Goal: Task Accomplishment & Management: Complete application form

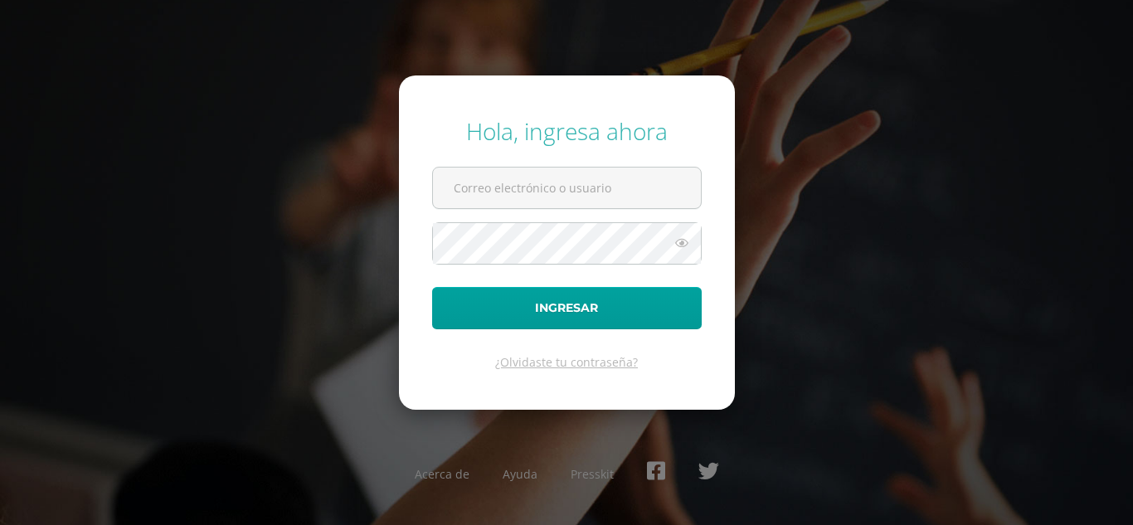
type input "yjuarez@donbosco.edu.gt"
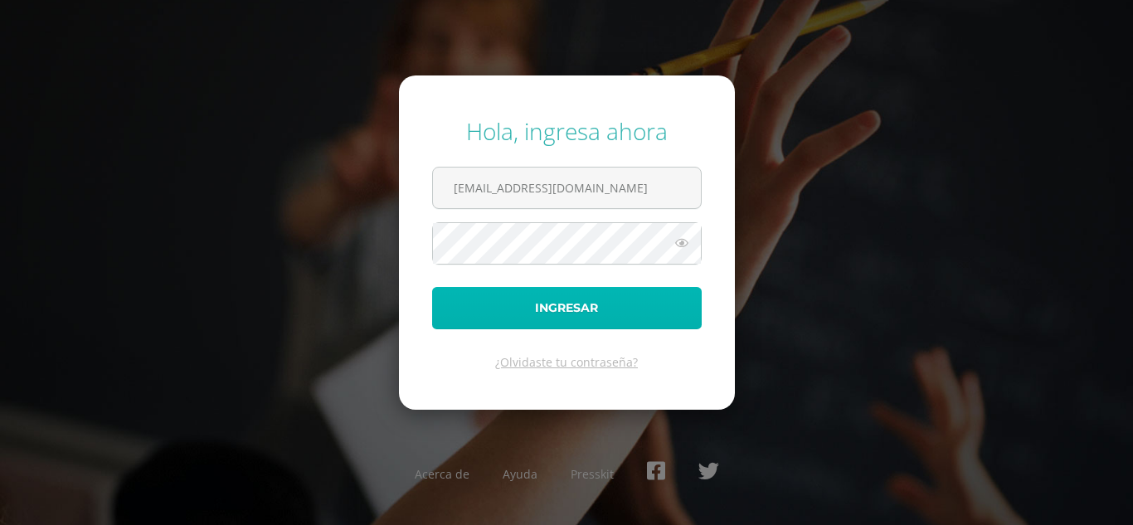
click at [571, 313] on button "Ingresar" at bounding box center [567, 308] width 270 height 42
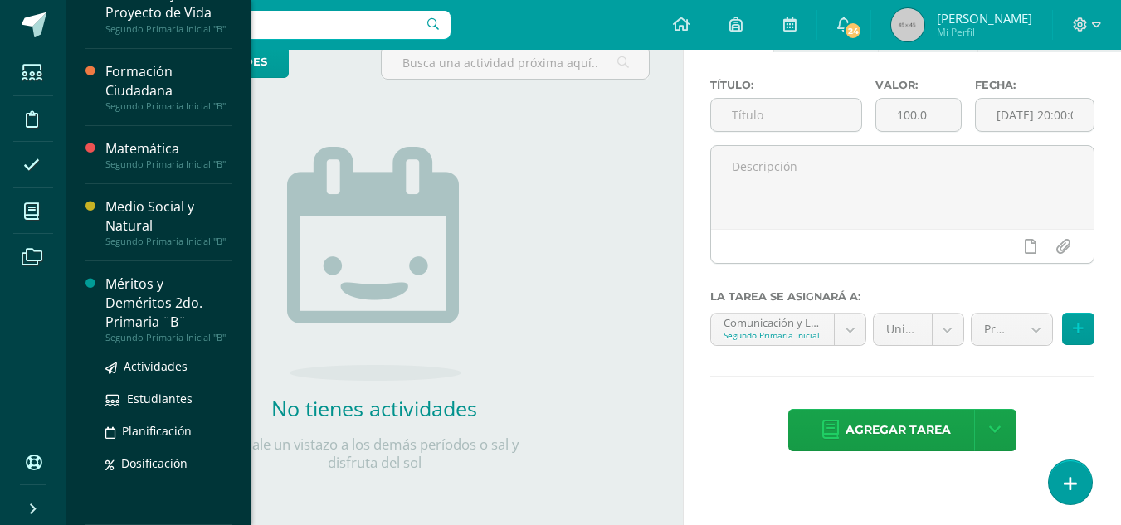
scroll to position [195, 0]
click at [144, 285] on div "Méritos y Deméritos 2do. Primaria ¨B¨" at bounding box center [168, 303] width 126 height 57
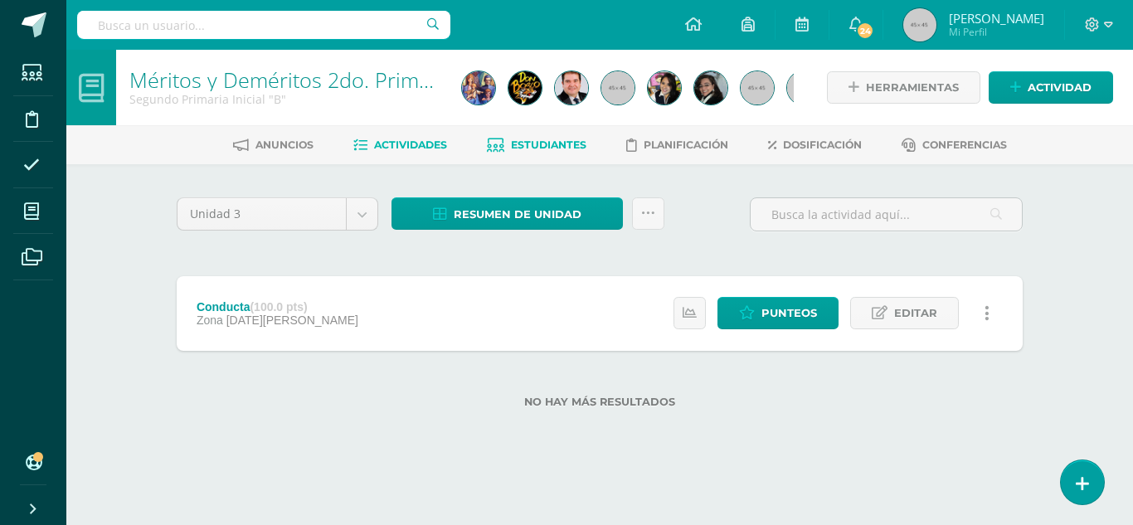
click at [543, 134] on link "Estudiantes" at bounding box center [537, 145] width 100 height 27
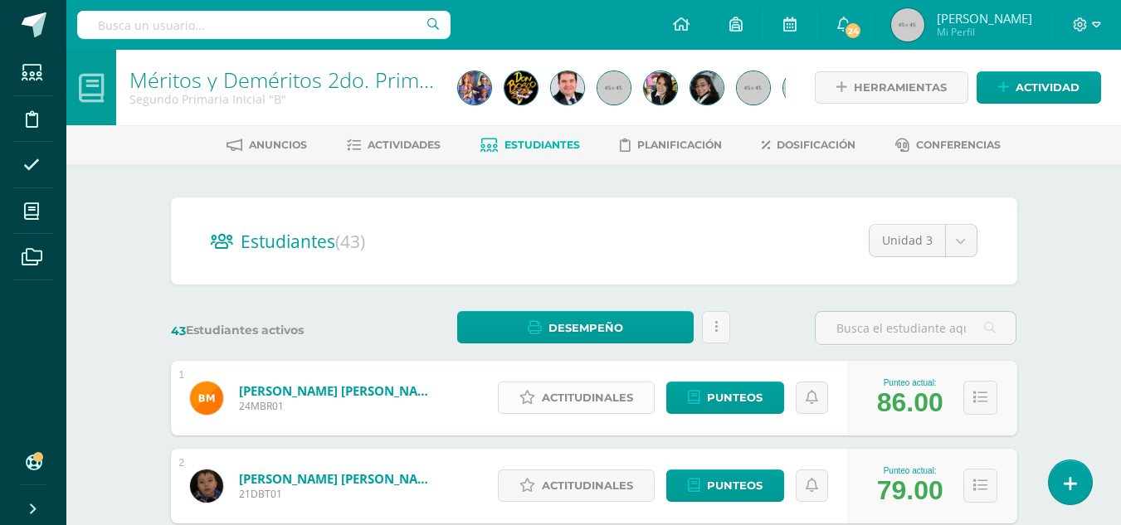
click at [590, 395] on span "Actitudinales" at bounding box center [587, 397] width 91 height 31
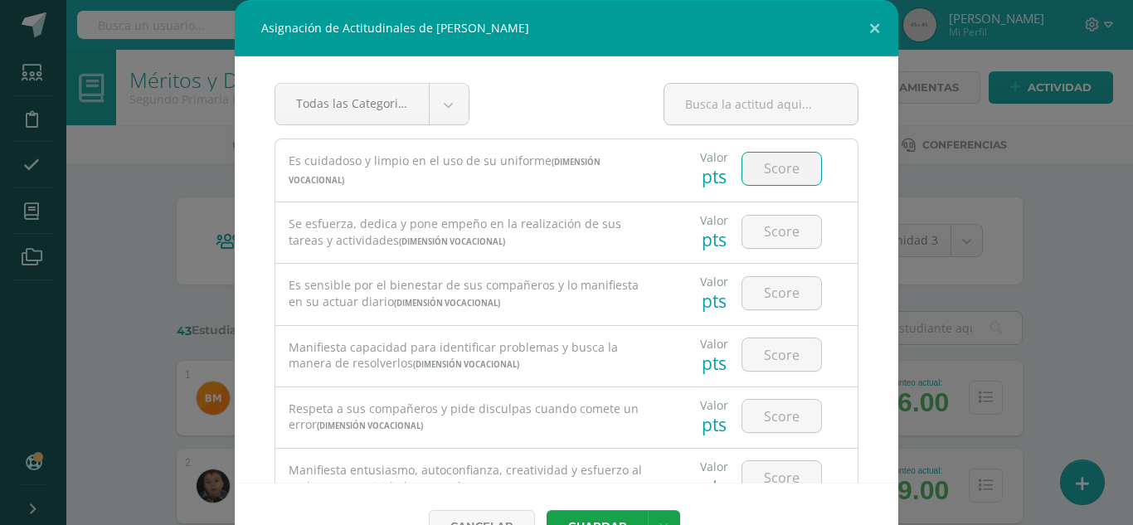
click at [776, 171] on input "number" at bounding box center [781, 169] width 79 height 32
click at [873, 19] on button at bounding box center [874, 28] width 47 height 56
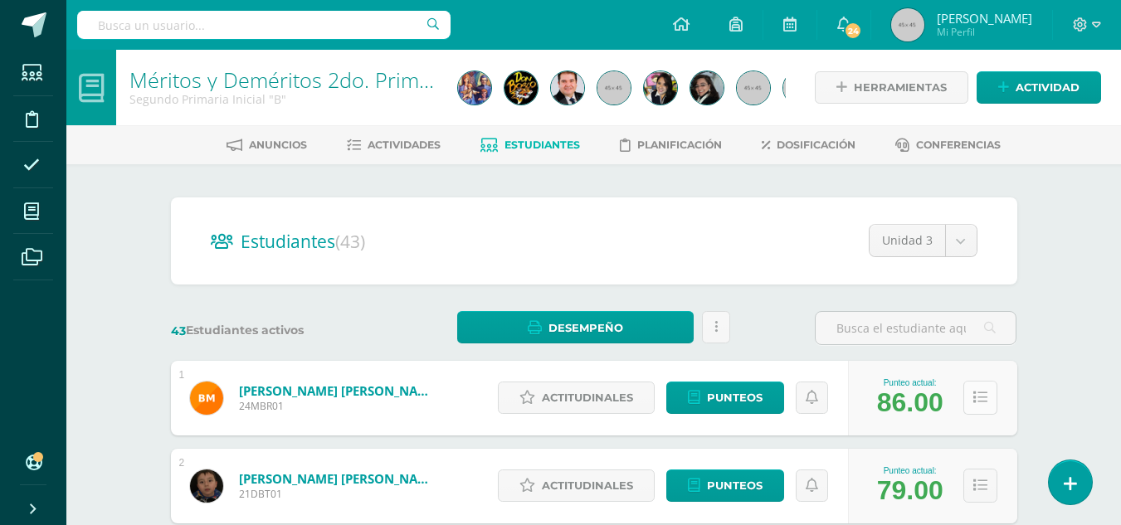
click at [981, 402] on icon at bounding box center [980, 398] width 14 height 14
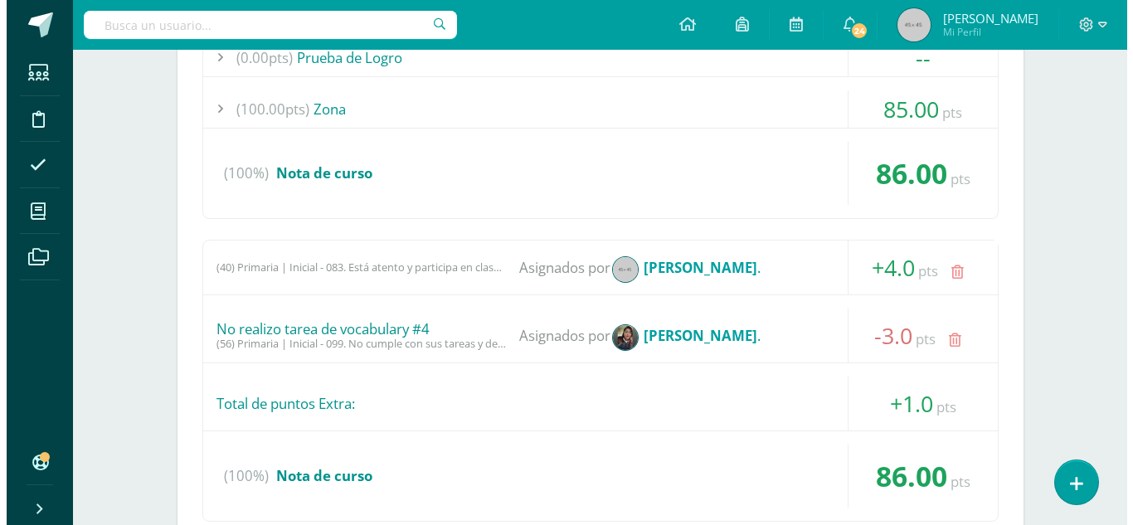
scroll to position [249, 0]
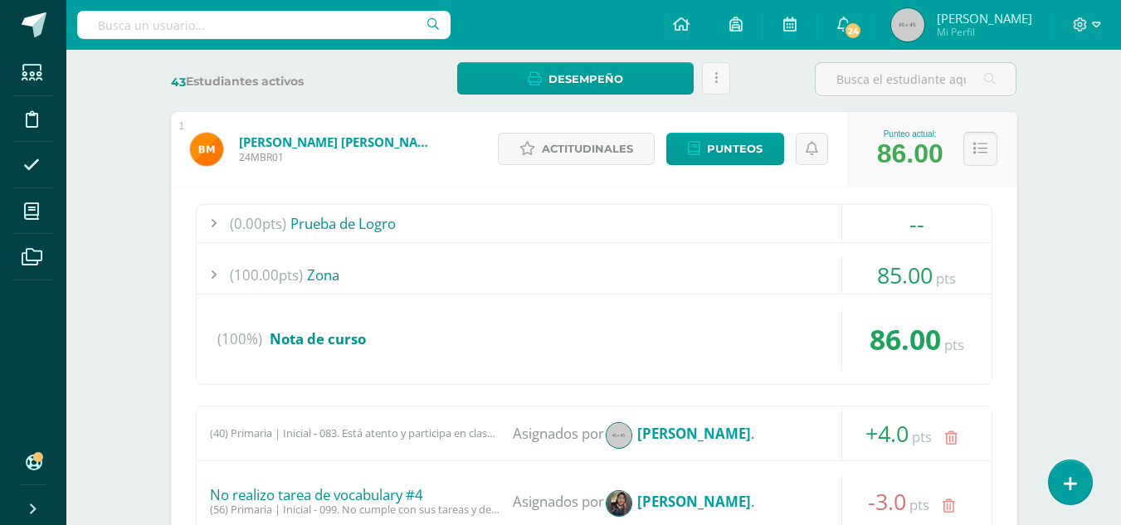
click at [981, 153] on icon at bounding box center [980, 149] width 14 height 14
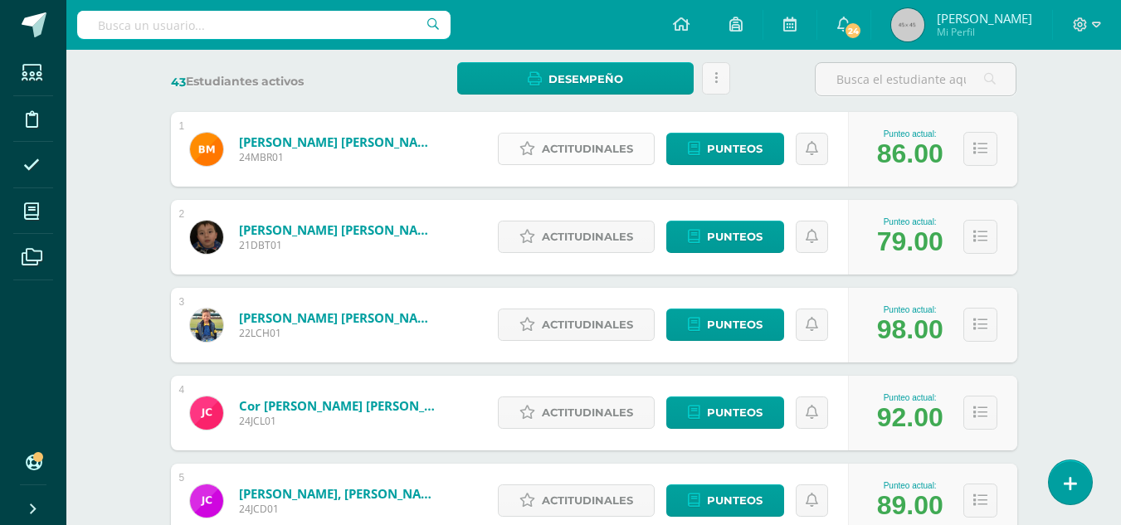
click at [569, 141] on span "Actitudinales" at bounding box center [587, 149] width 91 height 31
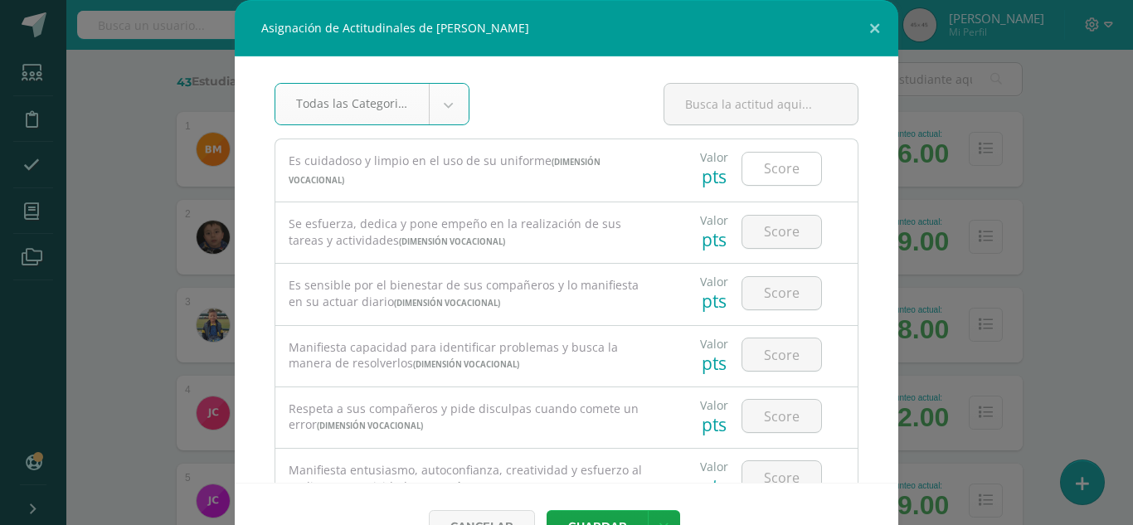
click at [781, 167] on input "number" at bounding box center [781, 169] width 79 height 32
type input "4"
click at [547, 510] on button "Guardar" at bounding box center [597, 526] width 101 height 32
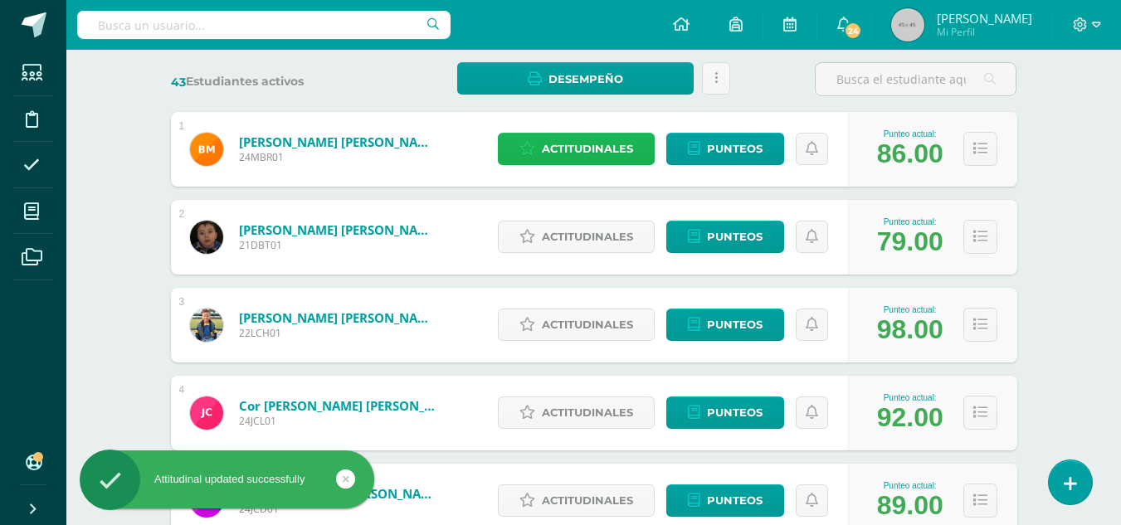
click at [595, 139] on span "Actitudinales" at bounding box center [587, 149] width 91 height 31
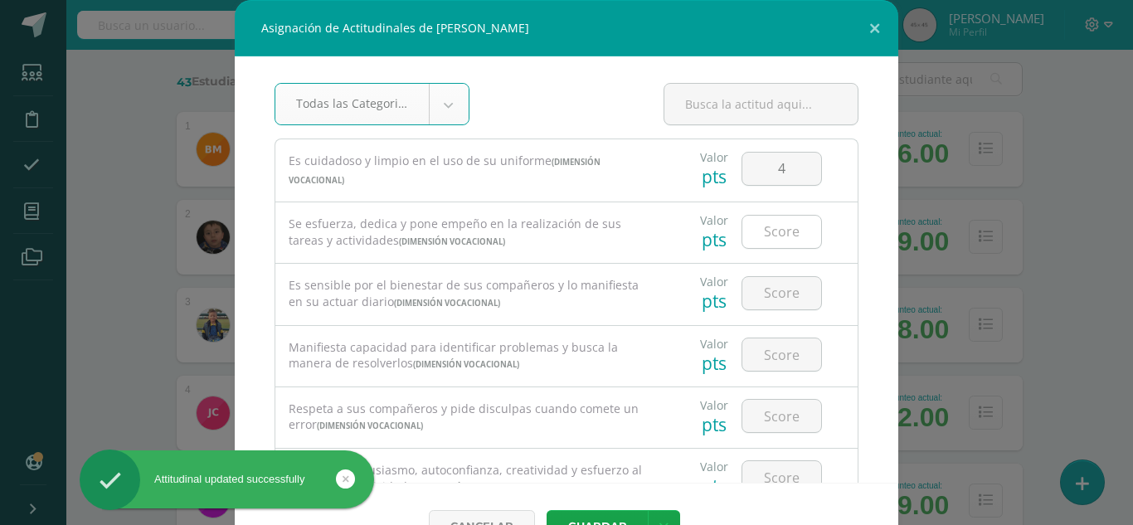
click at [767, 226] on input "number" at bounding box center [781, 232] width 79 height 32
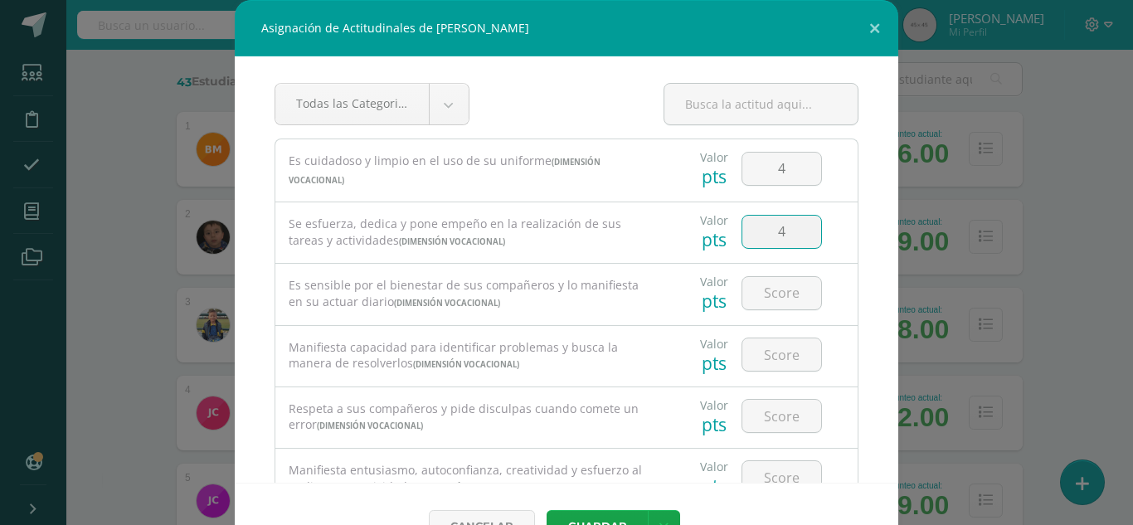
type input "4"
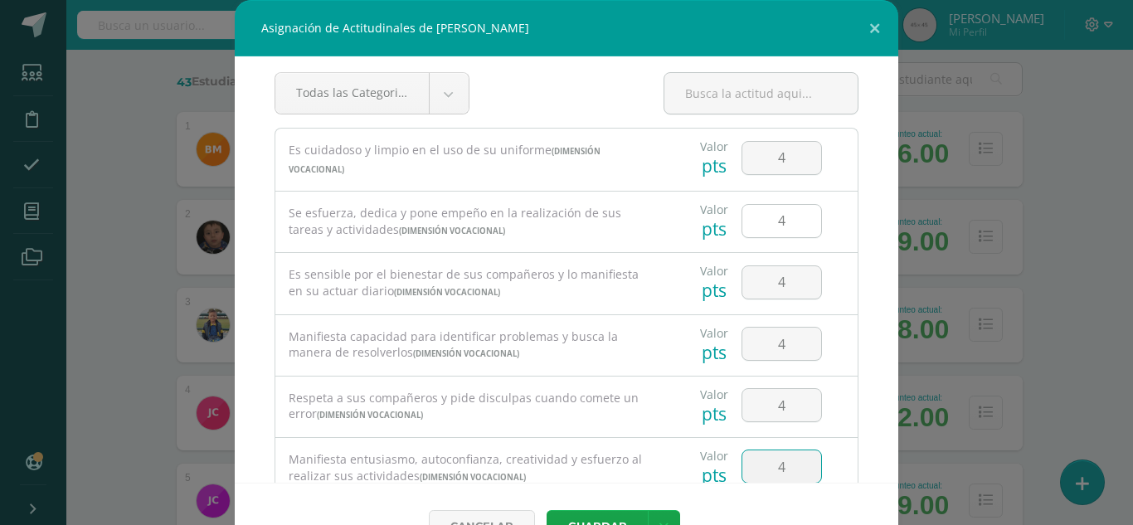
type input "4"
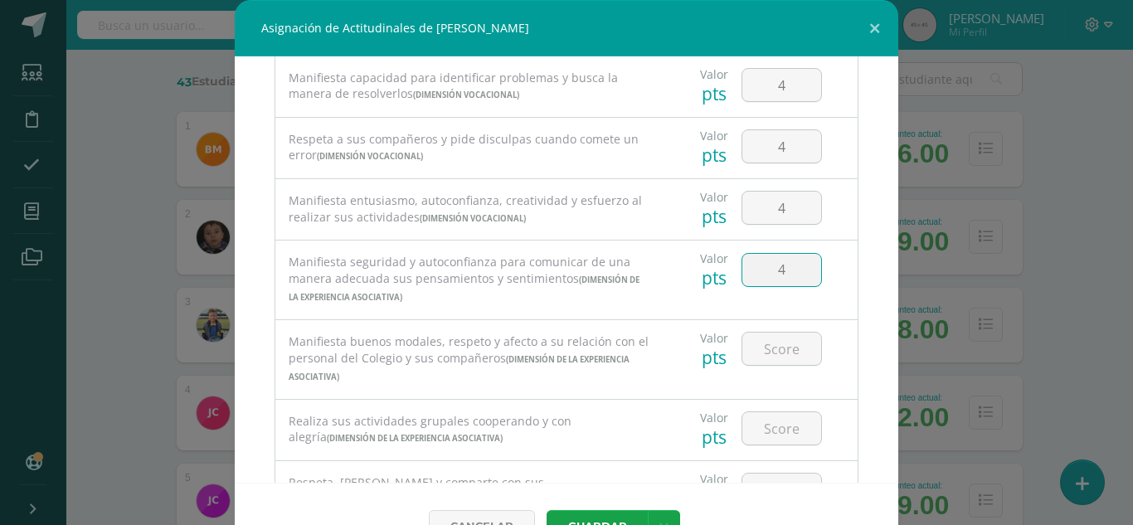
type input "4"
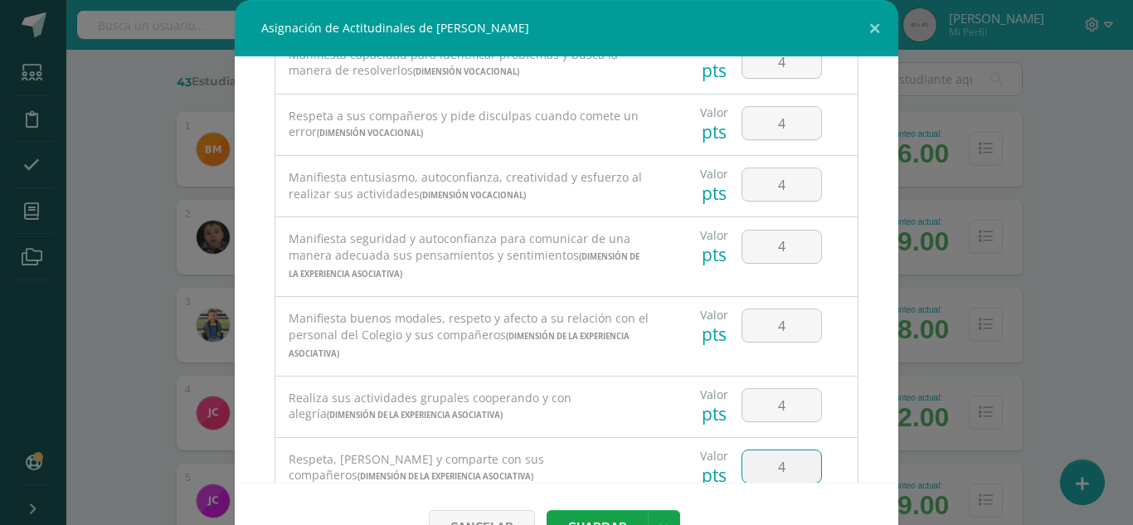
type input "4"
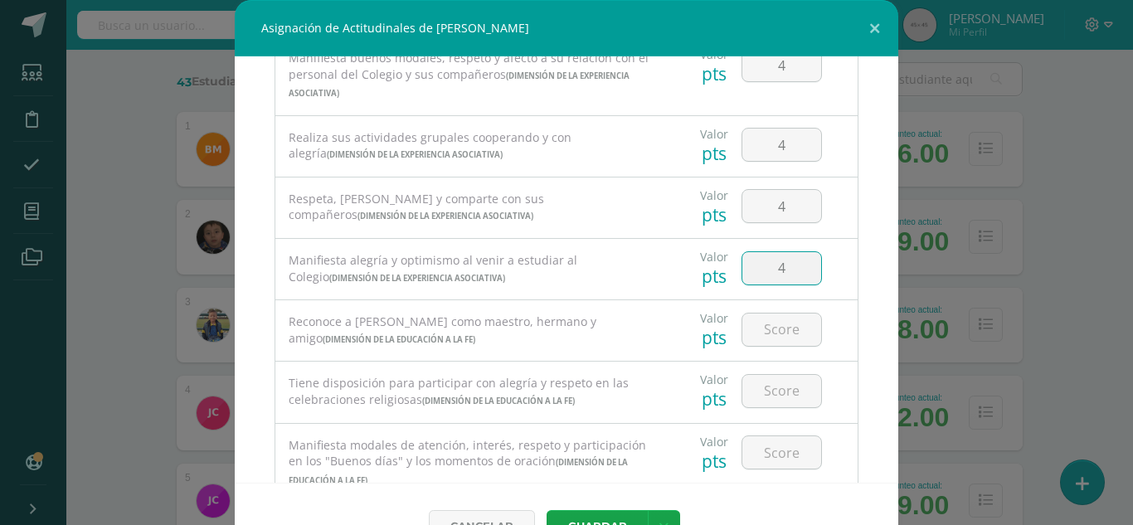
type input "4"
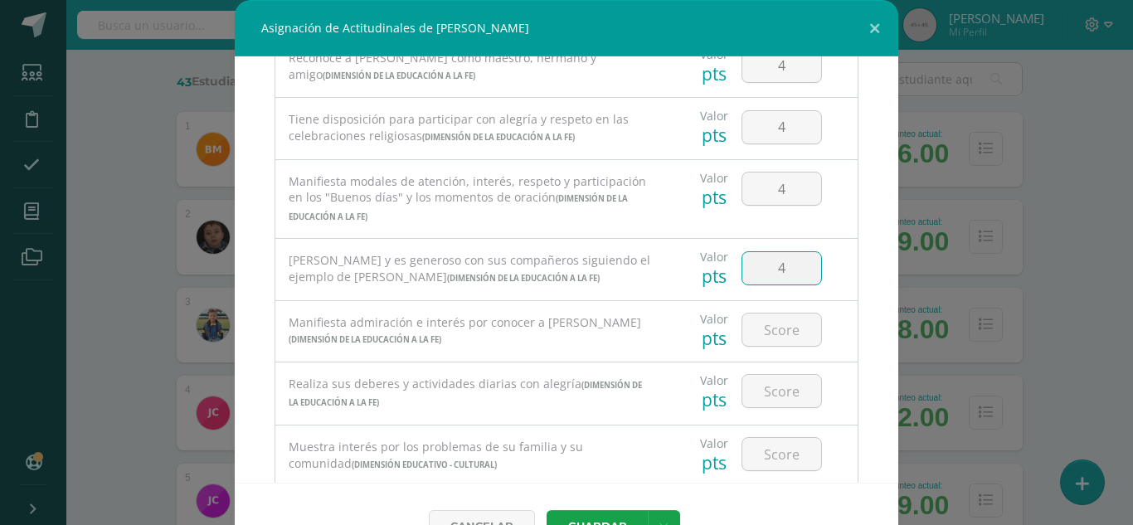
type input "4"
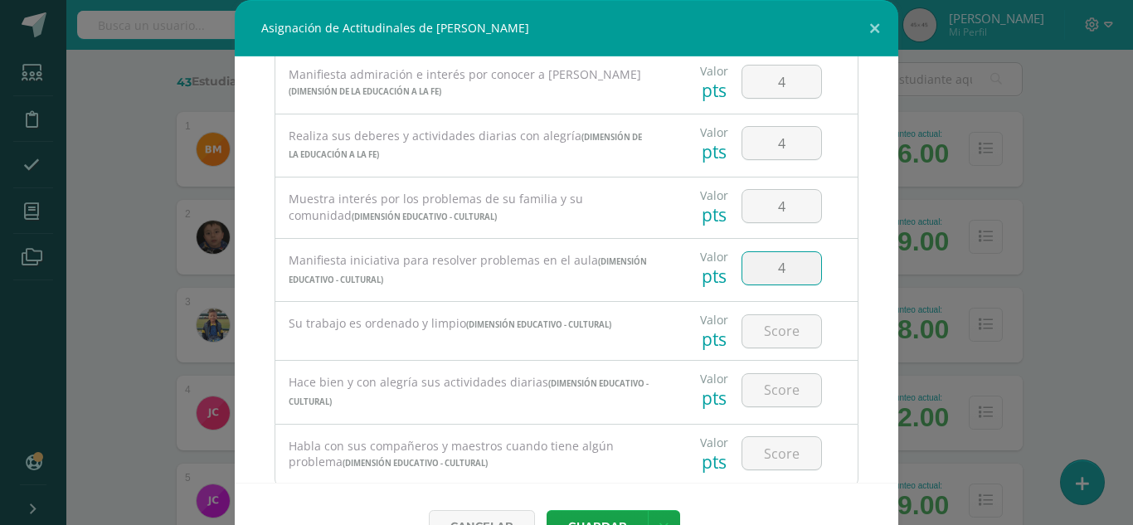
type input "4"
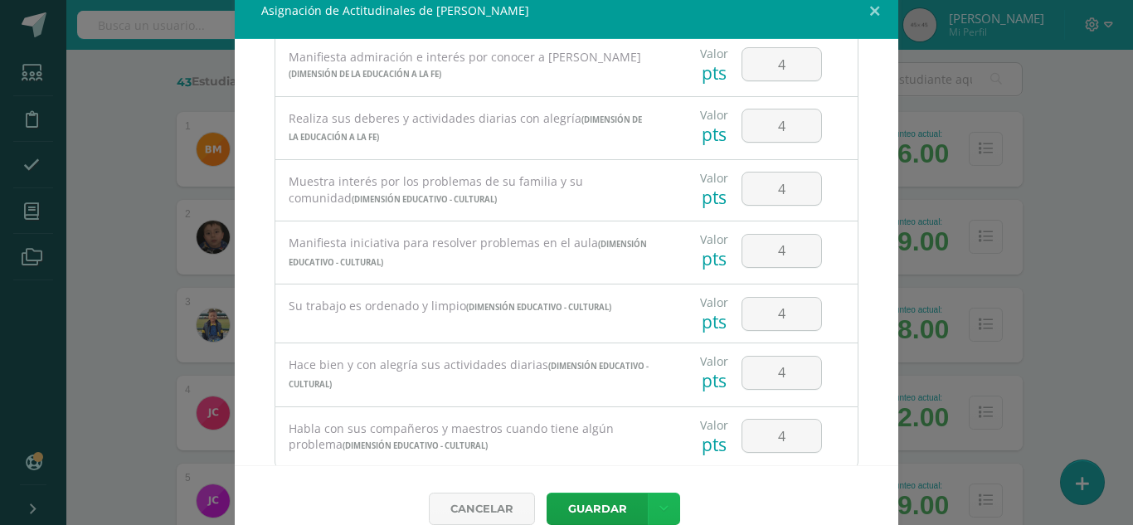
click at [648, 493] on link at bounding box center [664, 509] width 32 height 32
click at [606, 501] on button "Guardar" at bounding box center [597, 509] width 101 height 32
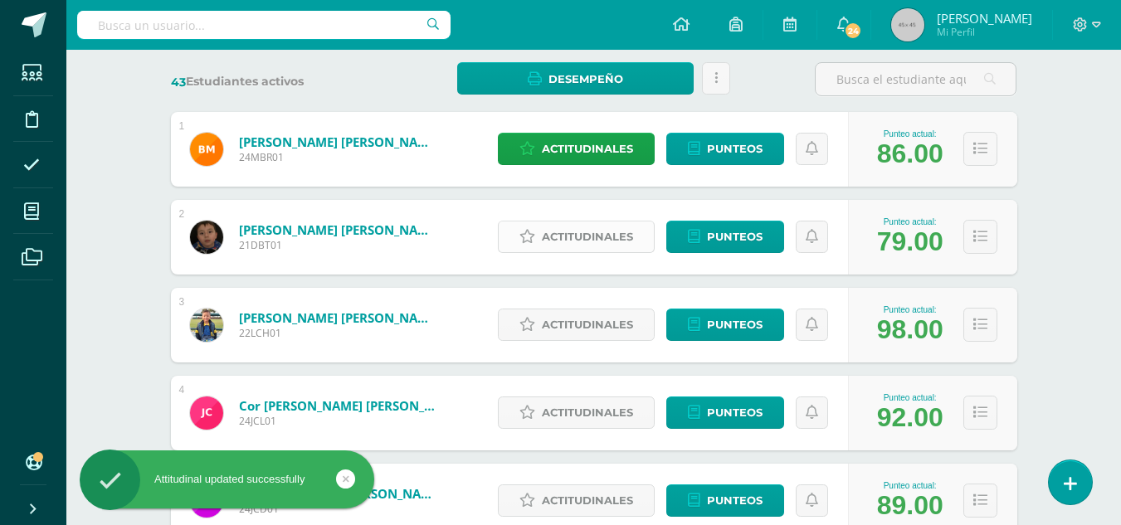
click at [578, 242] on span "Actitudinales" at bounding box center [587, 236] width 91 height 31
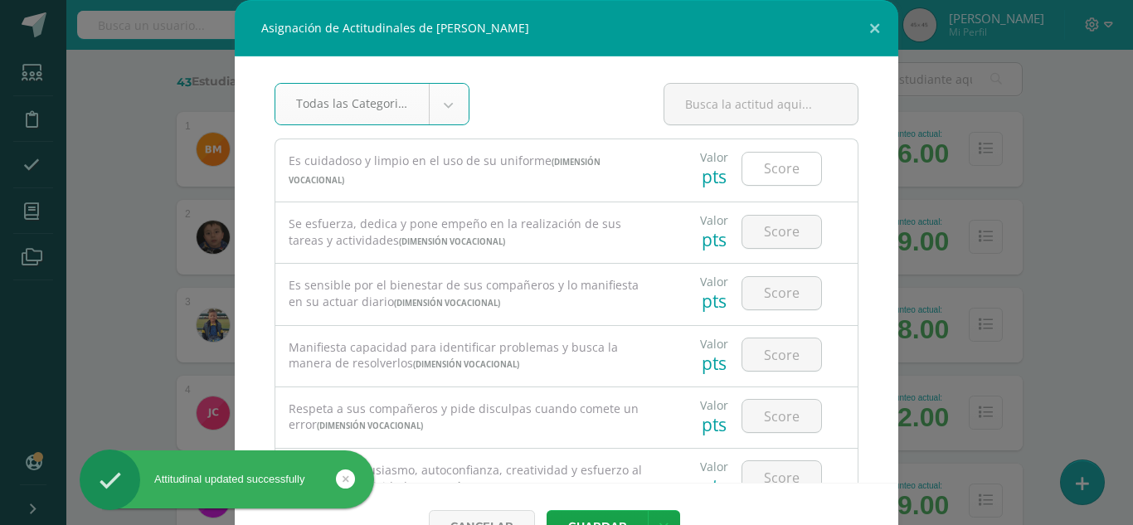
click at [763, 168] on input "number" at bounding box center [781, 169] width 79 height 32
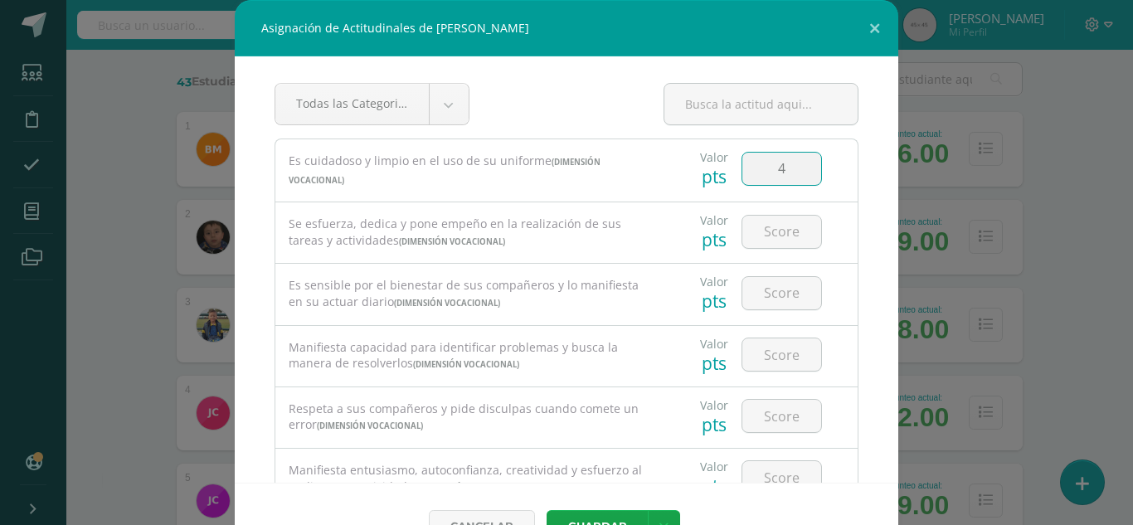
type input "4"
type input "2"
type input "3"
type input "2"
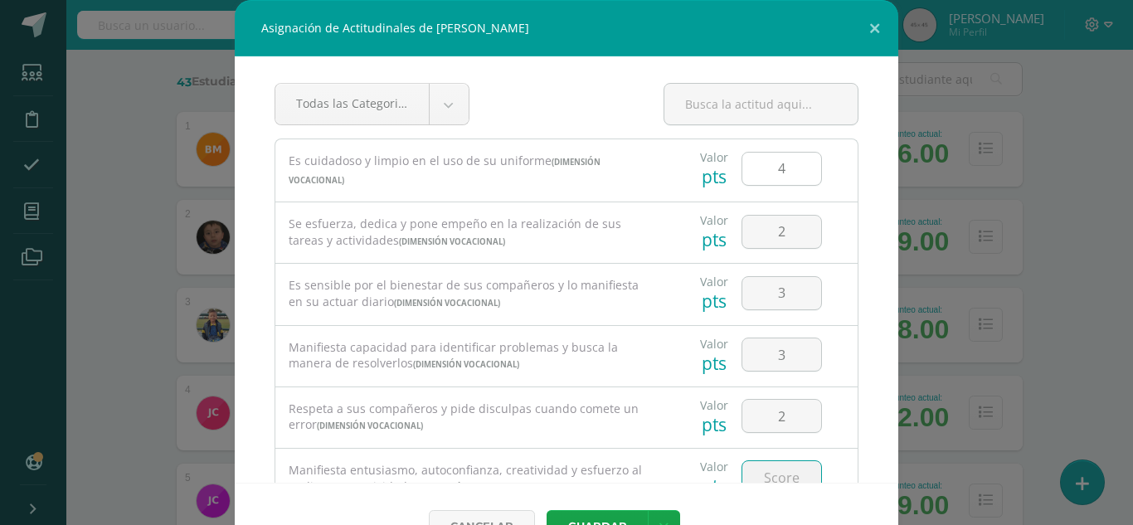
scroll to position [11, 0]
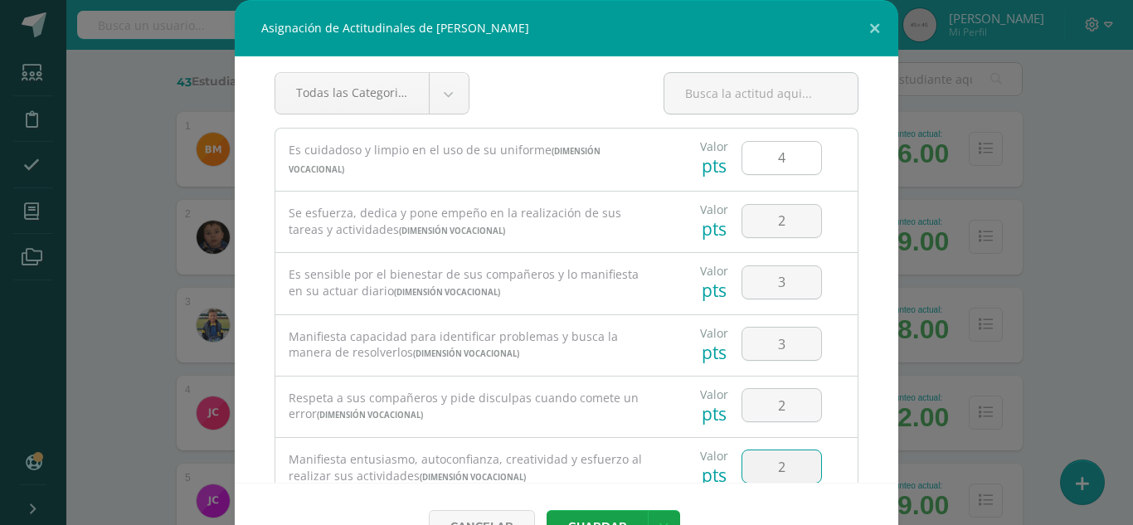
type input "2"
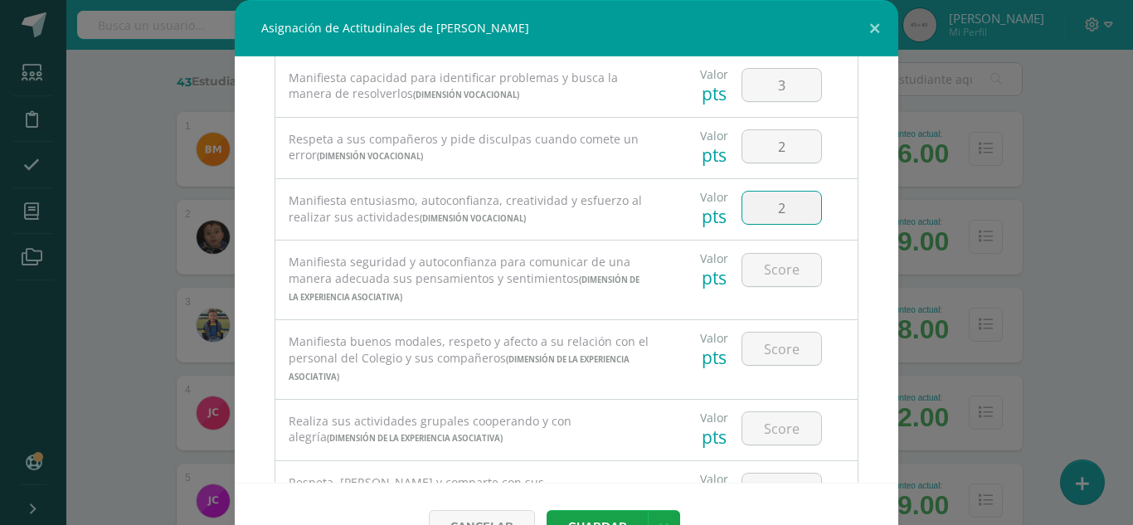
click at [772, 216] on input "2" at bounding box center [781, 208] width 79 height 32
type input "3"
type input "2"
type input "3"
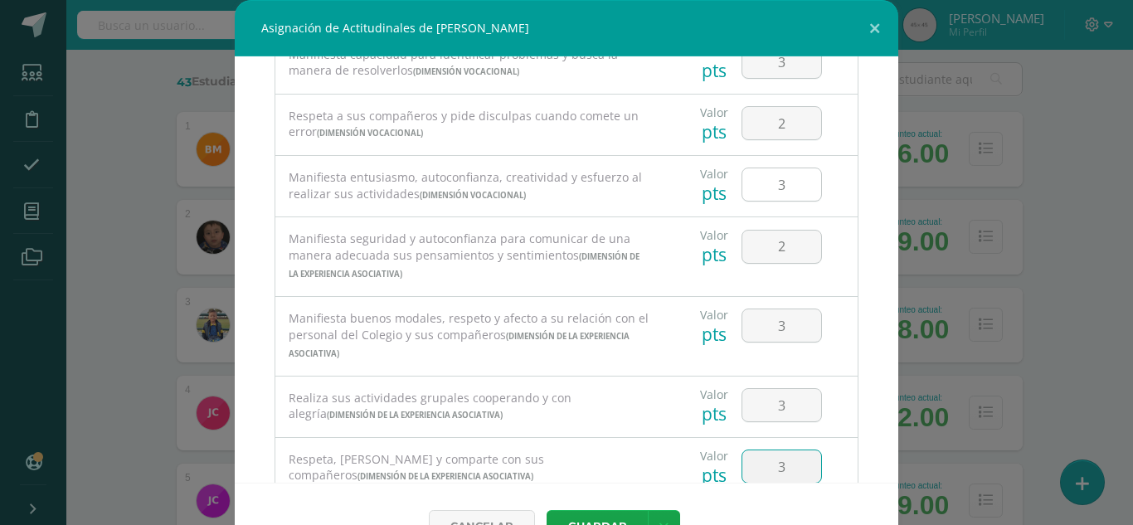
type input "3"
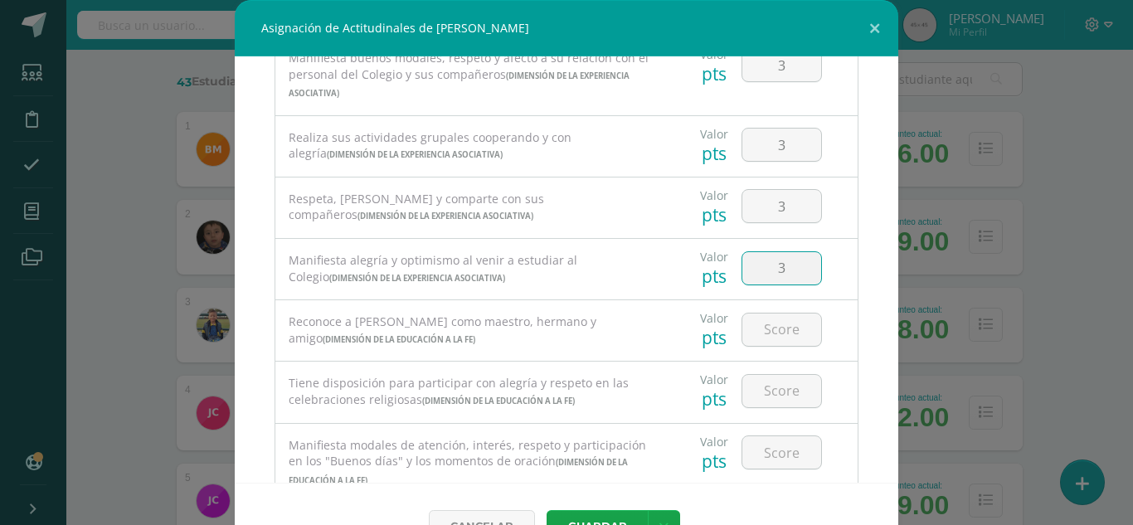
type input "3"
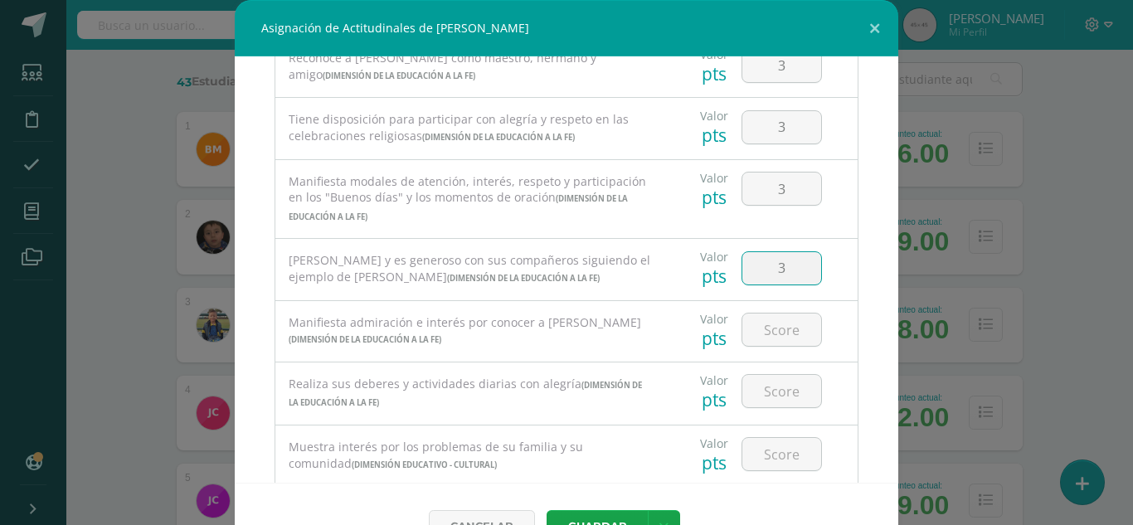
type input "3"
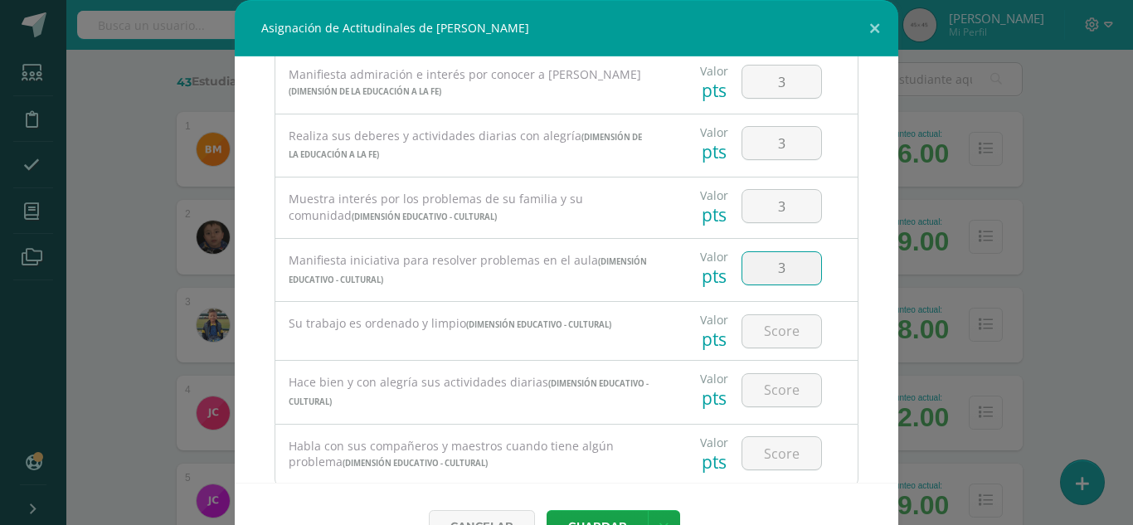
type input "3"
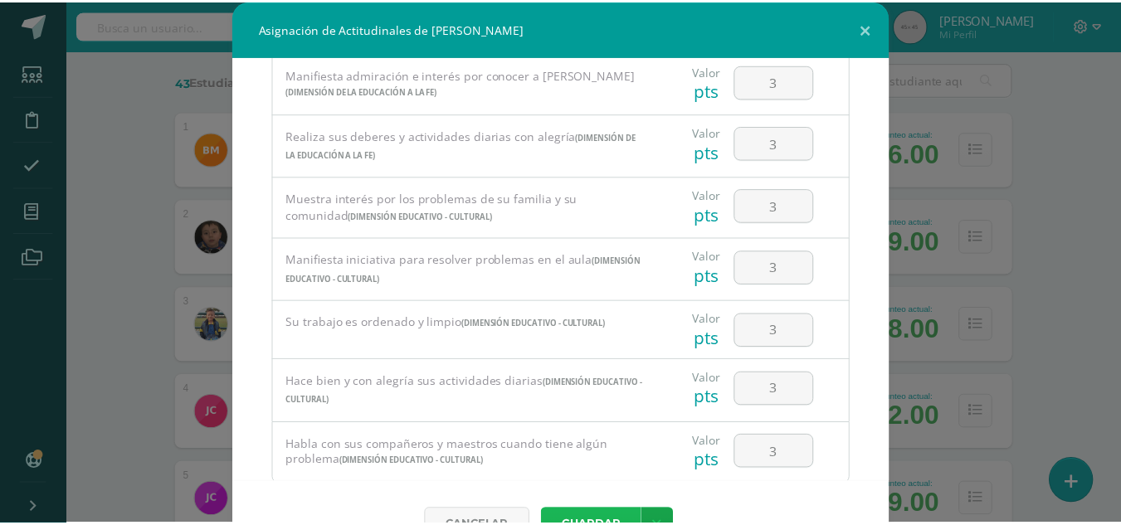
scroll to position [17, 0]
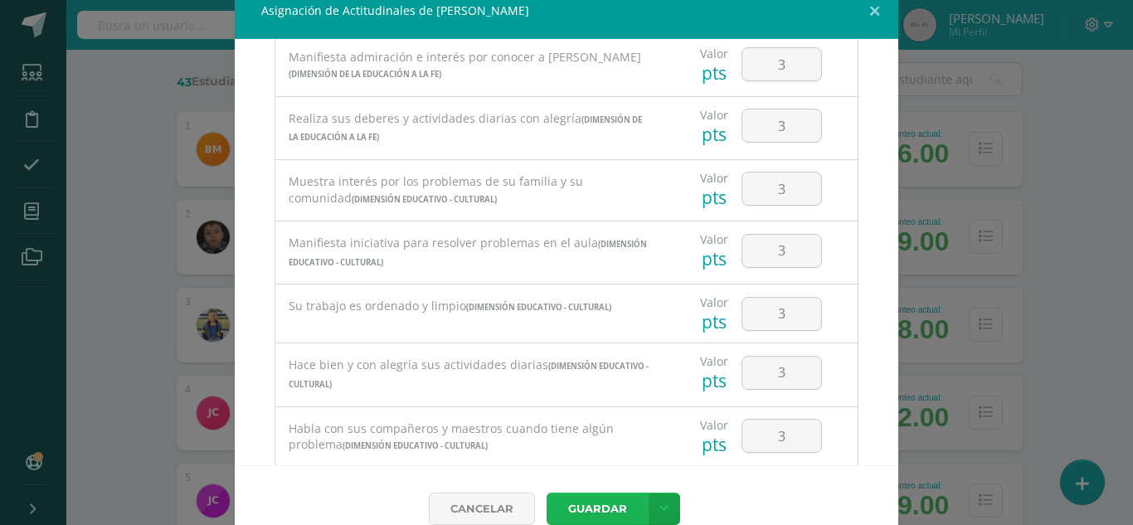
drag, startPoint x: 578, startPoint y: 511, endPoint x: 722, endPoint y: 489, distance: 145.3
click at [581, 512] on button "Guardar" at bounding box center [597, 509] width 101 height 32
